Goal: Task Accomplishment & Management: Complete application form

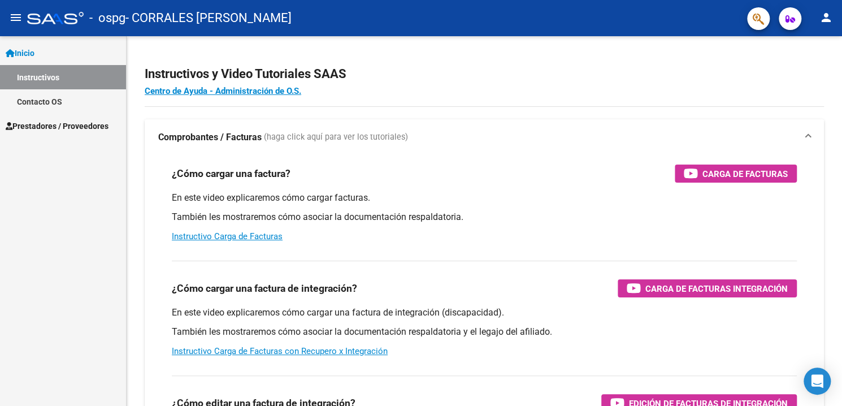
click at [62, 75] on link "Instructivos" at bounding box center [63, 77] width 126 height 24
click at [70, 125] on span "Prestadores / Proveedores" at bounding box center [57, 126] width 103 height 12
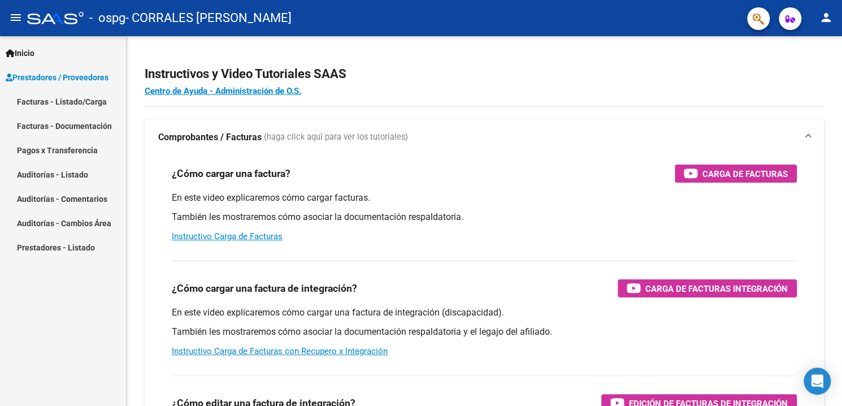
click at [81, 102] on link "Facturas - Listado/Carga" at bounding box center [63, 101] width 126 height 24
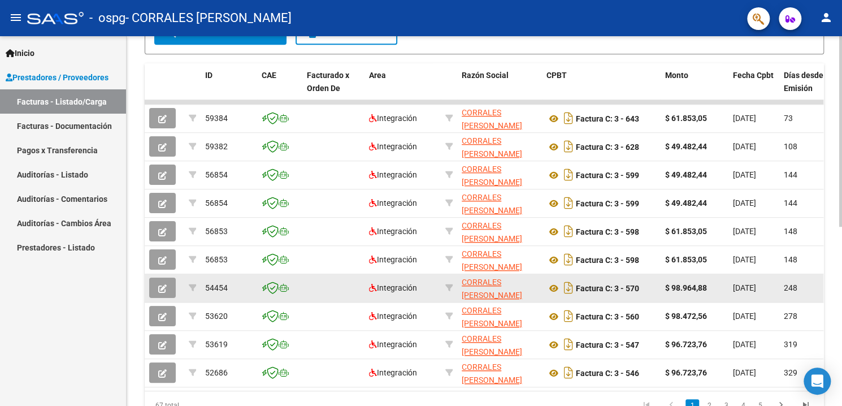
scroll to position [8, 0]
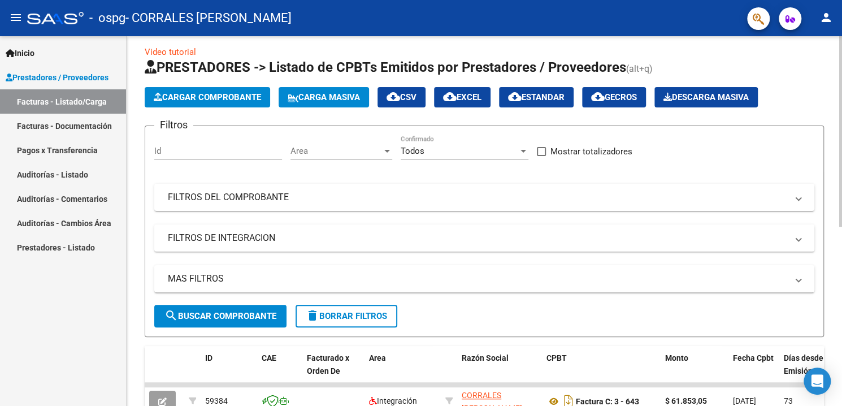
click at [221, 102] on span "Cargar Comprobante" at bounding box center [207, 97] width 107 height 10
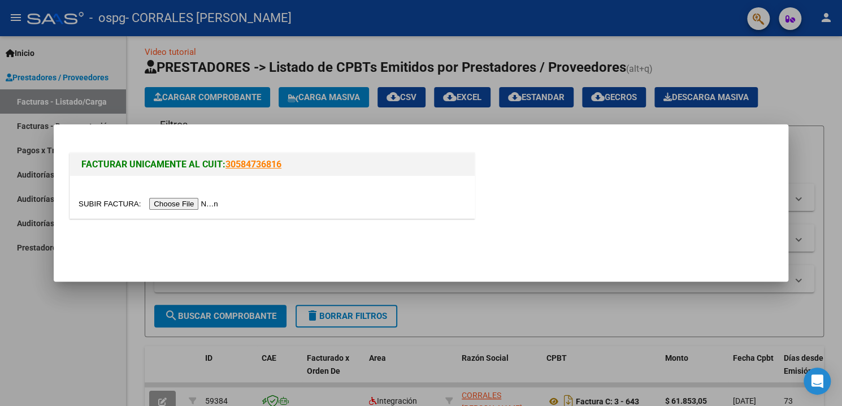
click at [203, 198] on input "file" at bounding box center [150, 204] width 143 height 12
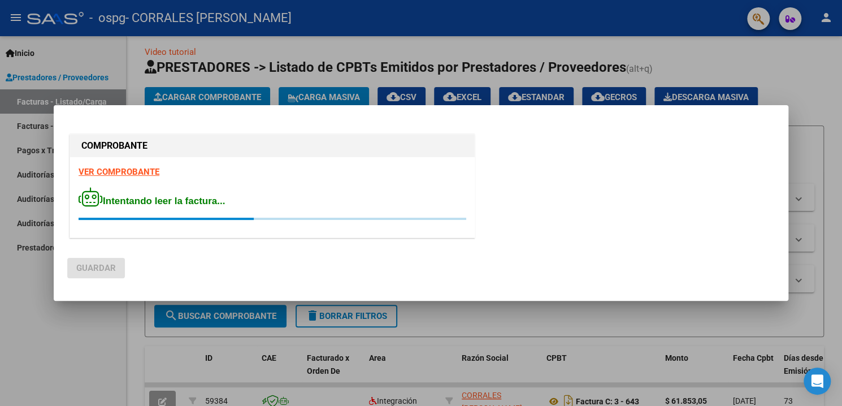
click at [209, 84] on div at bounding box center [421, 203] width 842 height 406
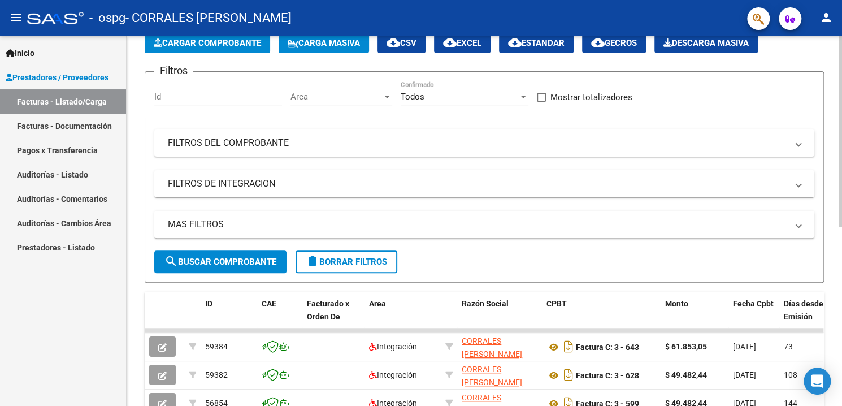
scroll to position [0, 0]
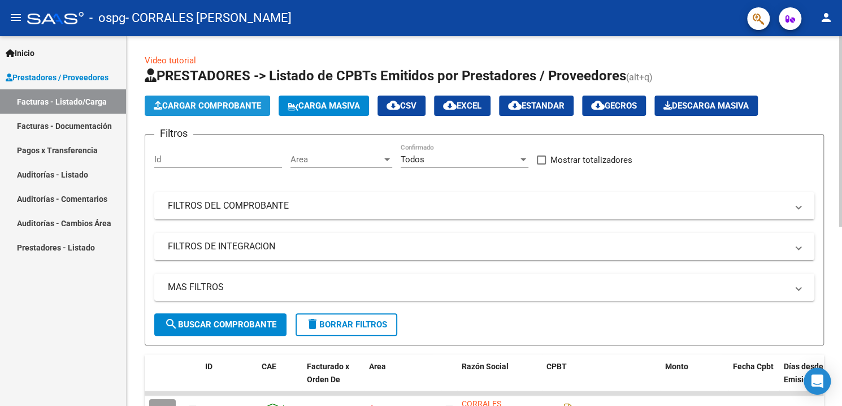
click at [232, 107] on span "Cargar Comprobante" at bounding box center [207, 106] width 107 height 10
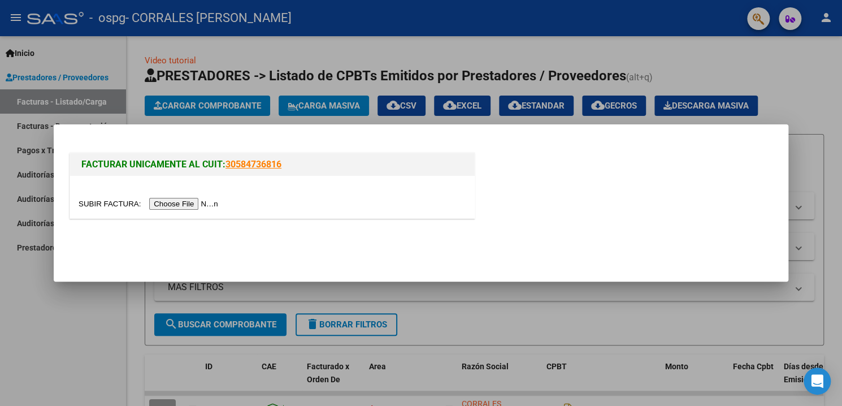
click at [184, 205] on input "file" at bounding box center [150, 204] width 143 height 12
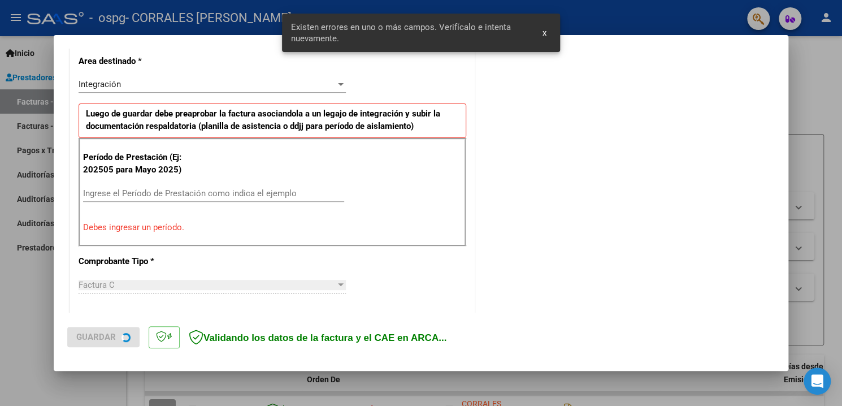
scroll to position [261, 0]
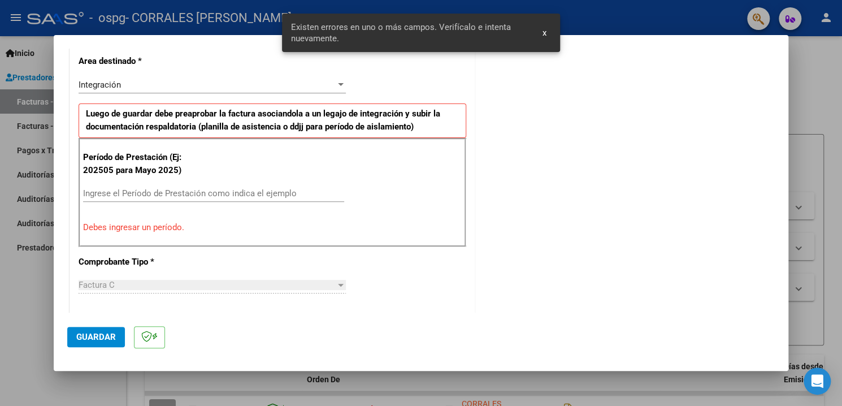
click at [190, 190] on input "Ingrese el Período de Prestación como indica el ejemplo" at bounding box center [213, 193] width 261 height 10
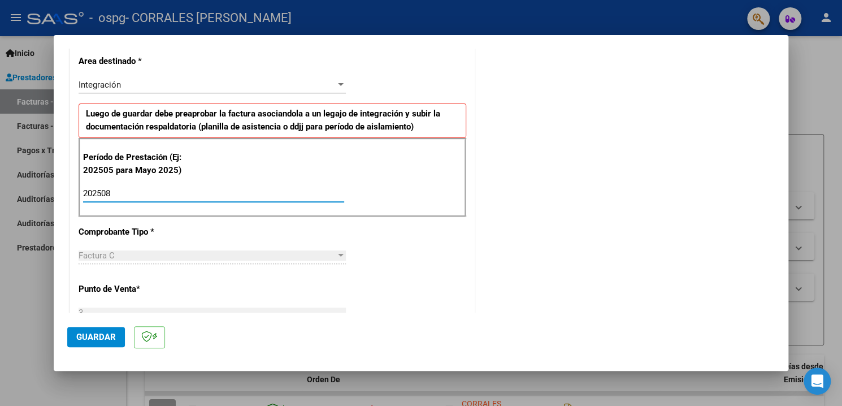
type input "202508"
click at [74, 334] on button "Guardar" at bounding box center [96, 337] width 58 height 20
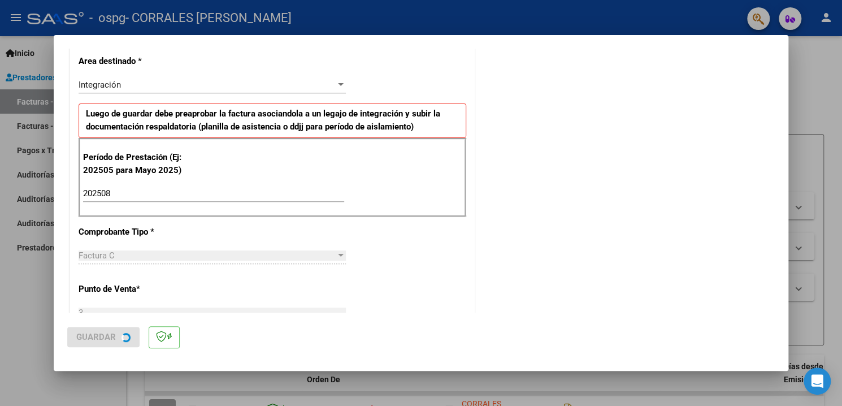
scroll to position [0, 0]
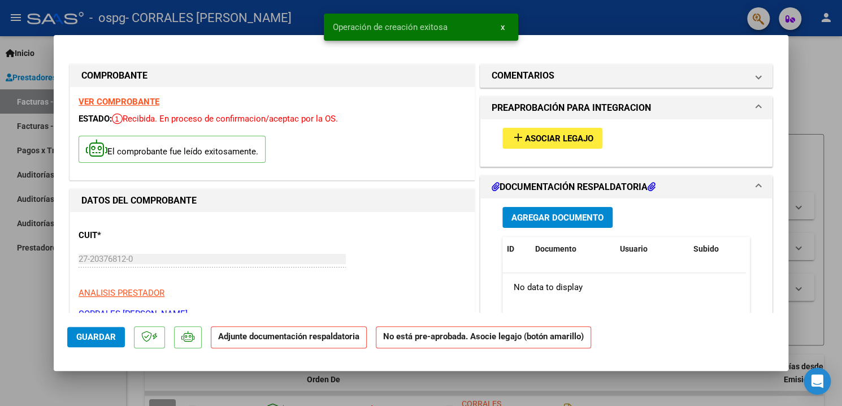
click at [517, 142] on mat-icon "add" at bounding box center [518, 138] width 14 height 14
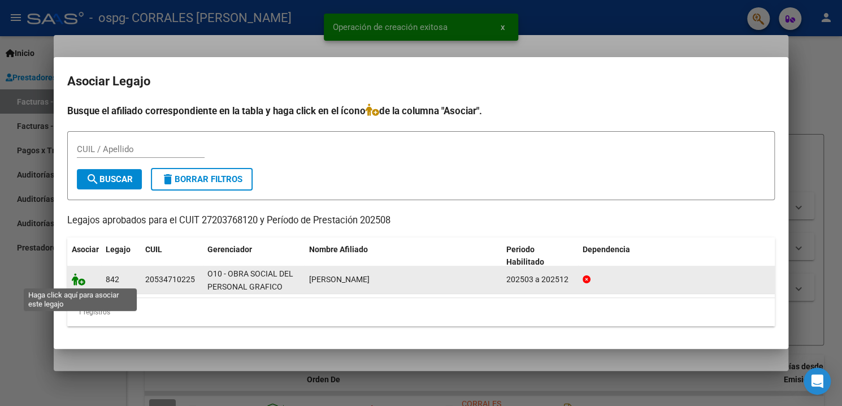
click at [72, 283] on icon at bounding box center [79, 279] width 14 height 12
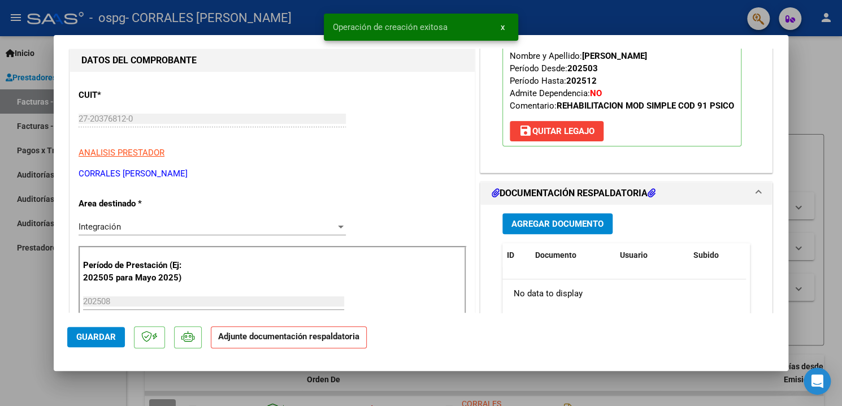
scroll to position [170, 0]
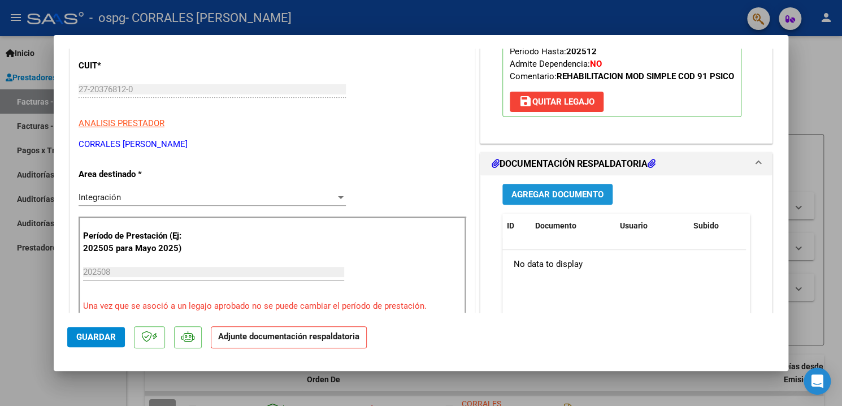
click at [521, 189] on span "Agregar Documento" at bounding box center [557, 194] width 92 height 10
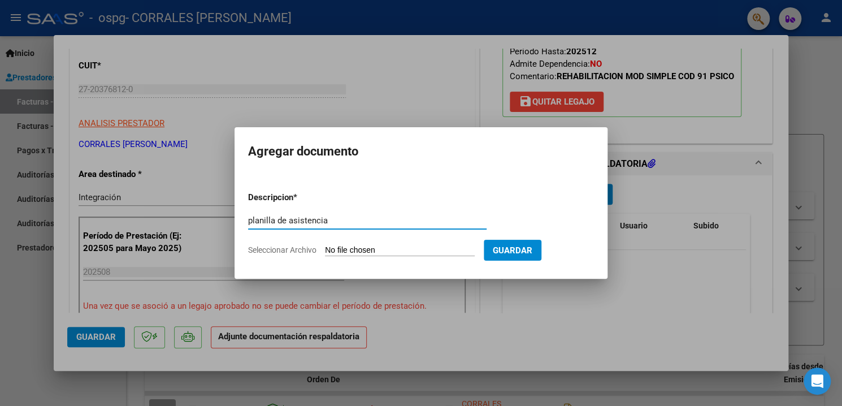
type input "planilla de asistencia"
click at [392, 251] on input "Seleccionar Archivo" at bounding box center [400, 250] width 150 height 11
type input "C:\fakepath\asis cari.pdf"
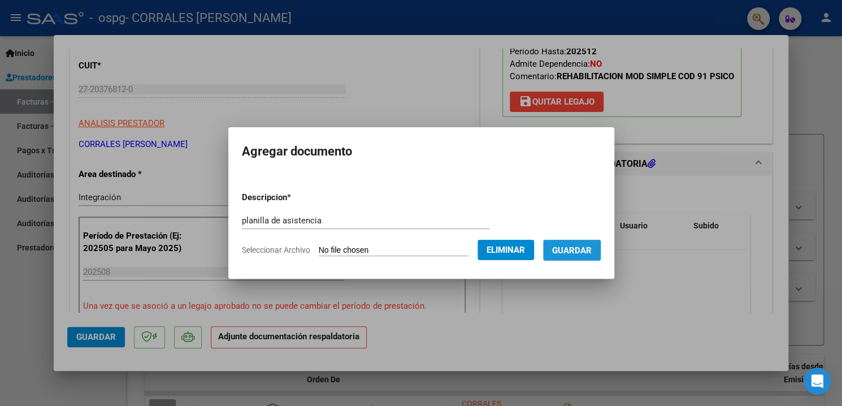
click at [565, 251] on span "Guardar" at bounding box center [572, 250] width 40 height 10
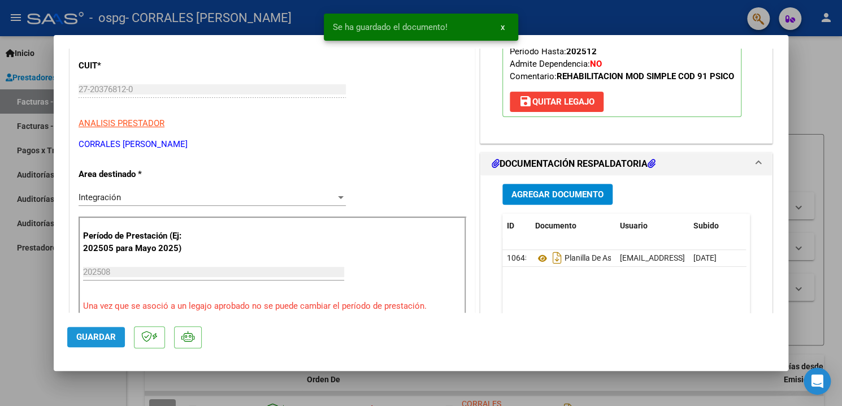
click at [120, 335] on button "Guardar" at bounding box center [96, 337] width 58 height 20
click at [831, 64] on div at bounding box center [421, 203] width 842 height 406
type input "$ 0,00"
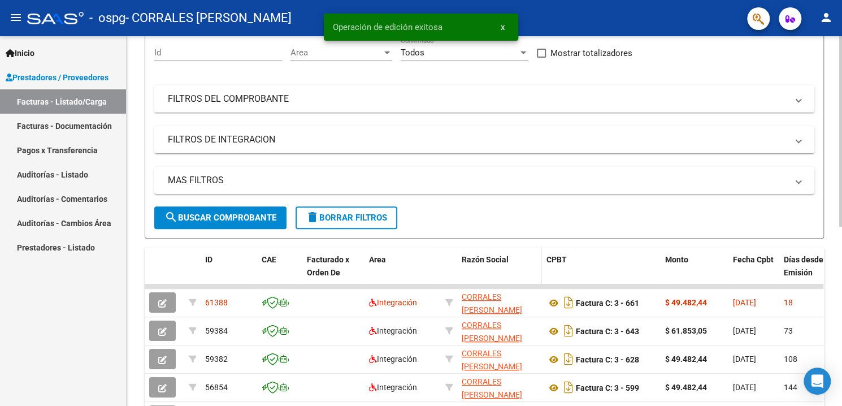
scroll to position [0, 0]
